Goal: Information Seeking & Learning: Find specific fact

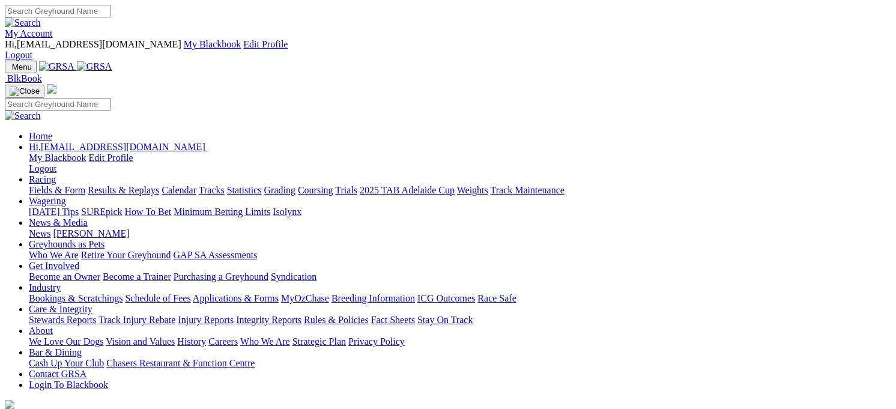
click at [56, 174] on link "Racing" at bounding box center [42, 179] width 27 height 10
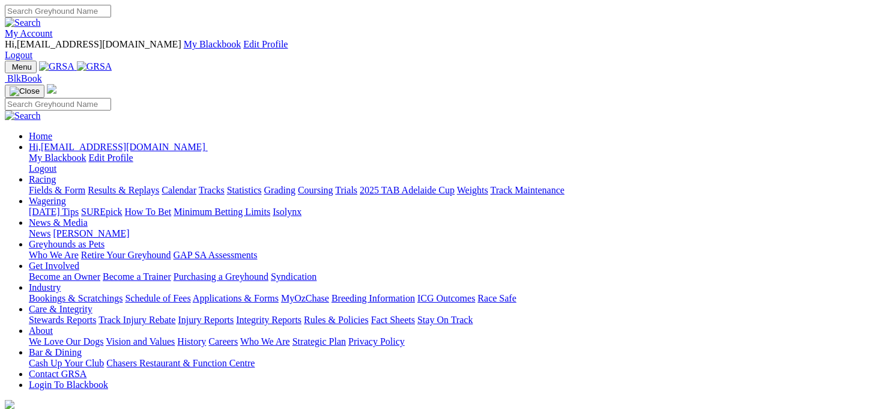
click at [56, 174] on link "Racing" at bounding box center [42, 179] width 27 height 10
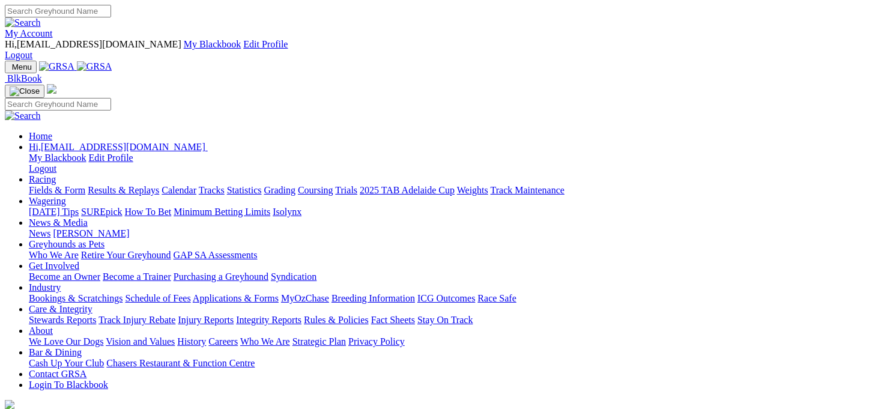
click at [56, 174] on link "Racing" at bounding box center [42, 179] width 27 height 10
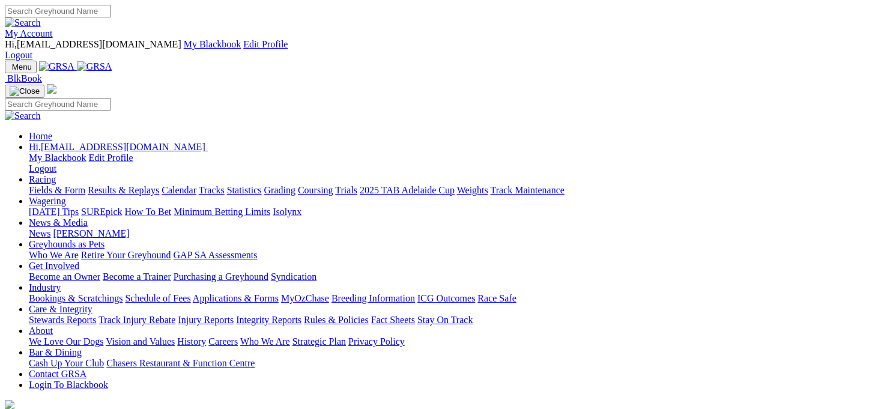
click at [56, 174] on link "Racing" at bounding box center [42, 179] width 27 height 10
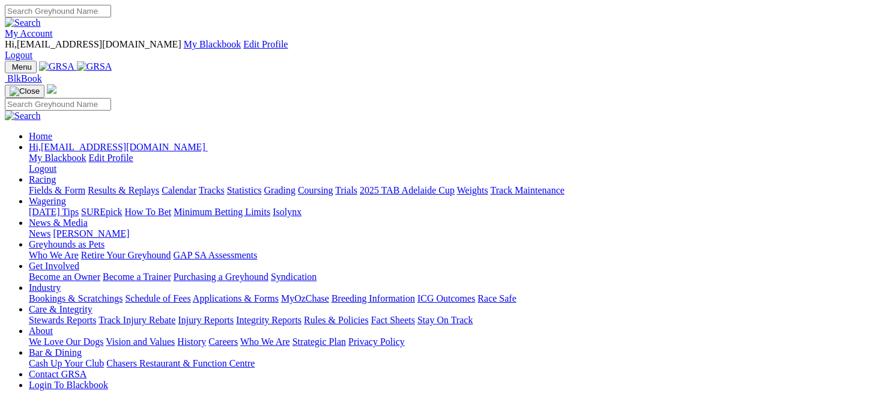
click at [56, 174] on link "Racing" at bounding box center [42, 179] width 27 height 10
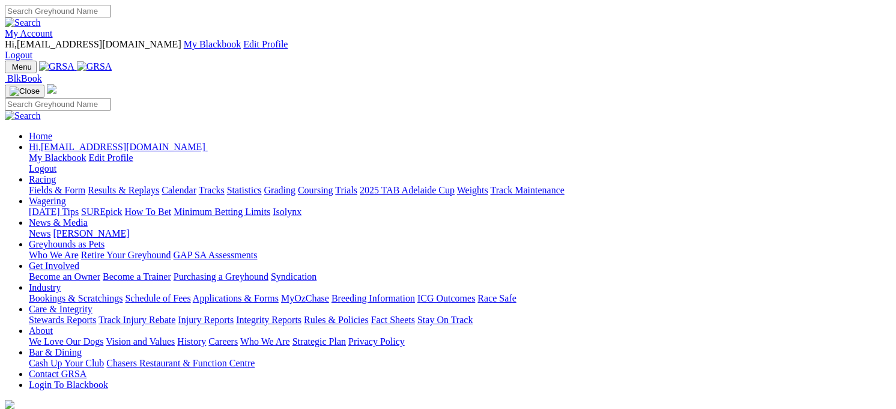
click at [56, 174] on link "Racing" at bounding box center [42, 179] width 27 height 10
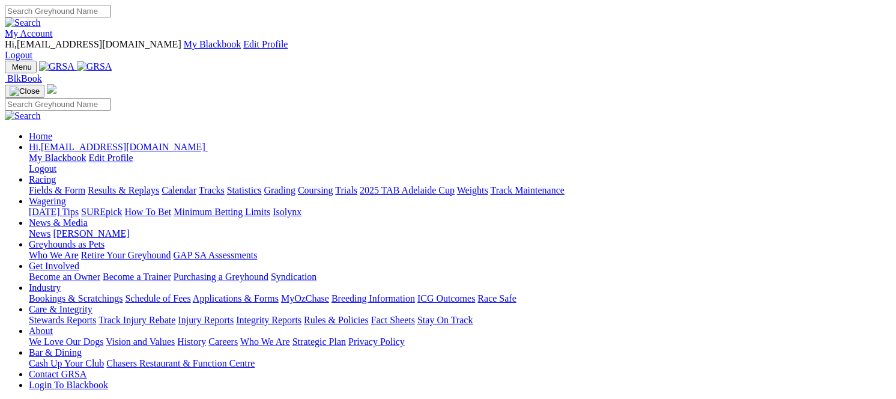
click at [159, 185] on link "Results & Replays" at bounding box center [123, 190] width 71 height 10
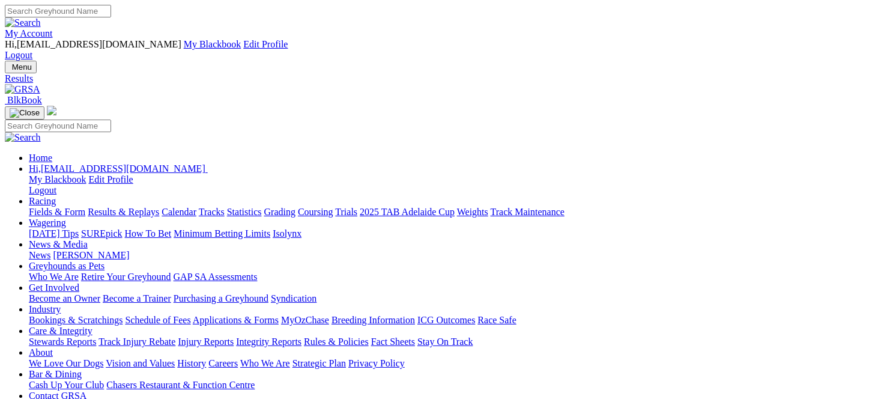
click at [159, 207] on link "Results & Replays" at bounding box center [123, 212] width 71 height 10
